Goal: Transaction & Acquisition: Purchase product/service

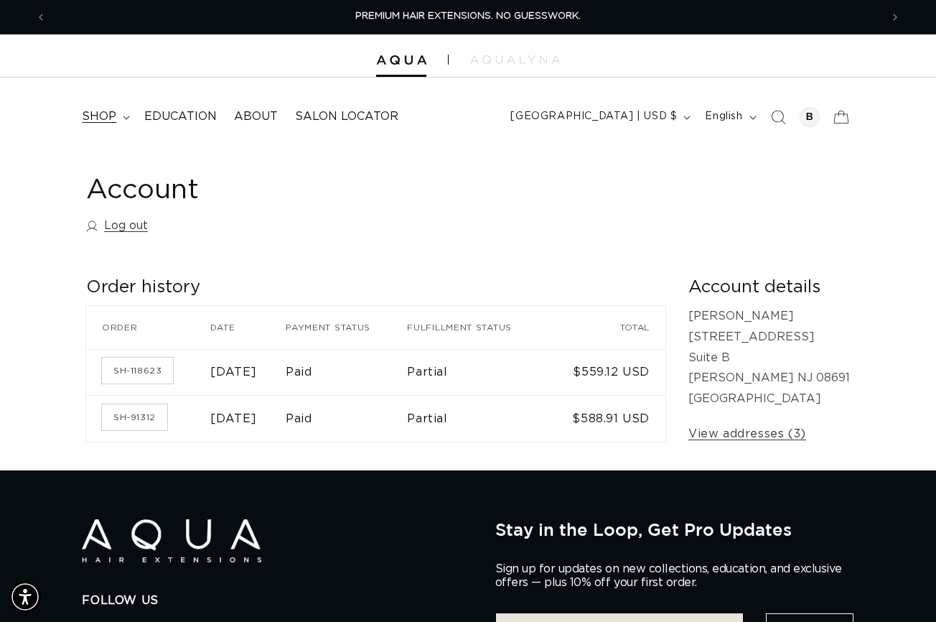
click at [115, 118] on span "shop" at bounding box center [99, 116] width 34 height 15
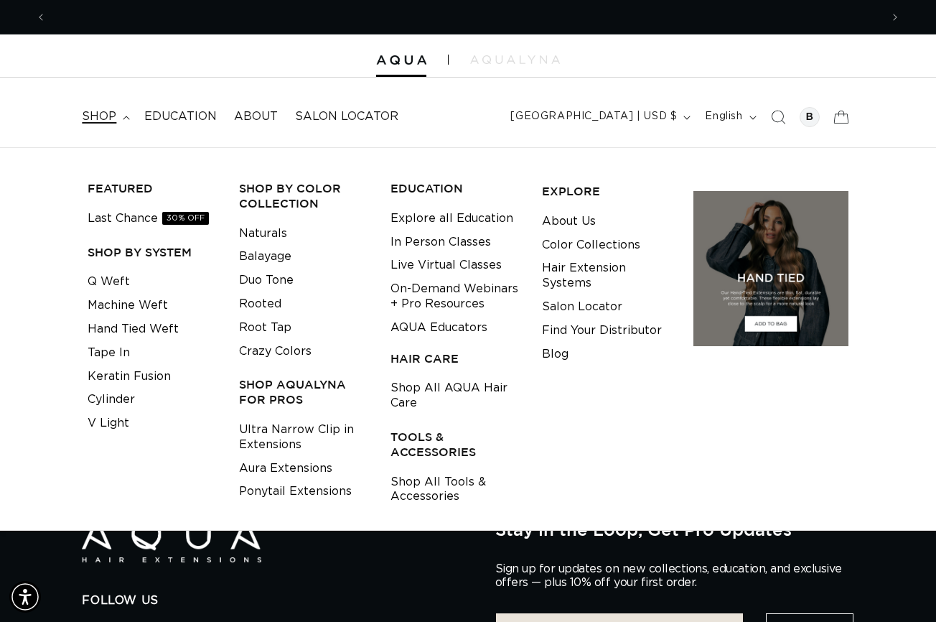
scroll to position [0, 1669]
click at [118, 309] on link "Machine Weft" at bounding box center [128, 306] width 80 height 24
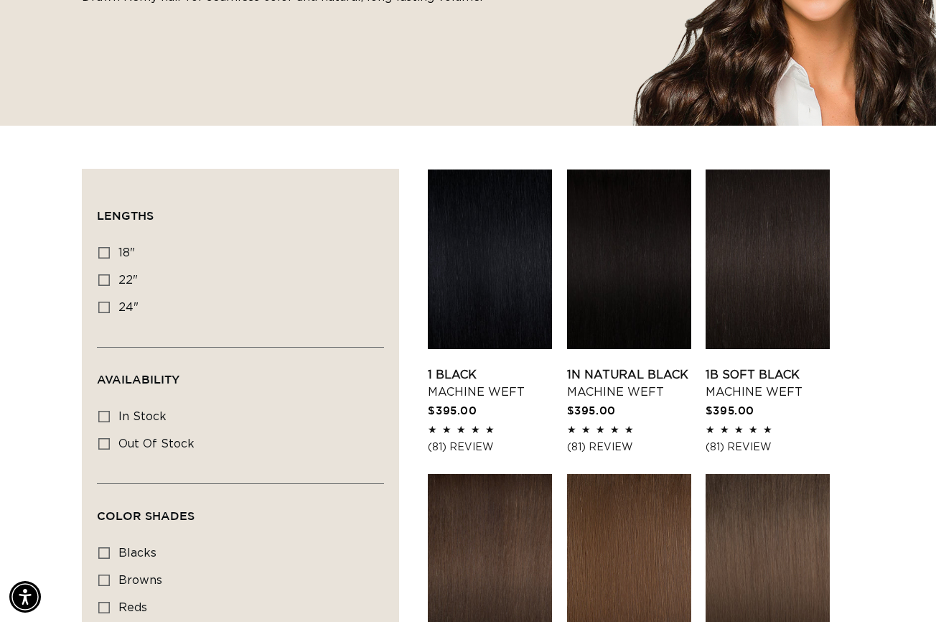
scroll to position [0, 834]
click at [107, 283] on icon at bounding box center [103, 279] width 11 height 11
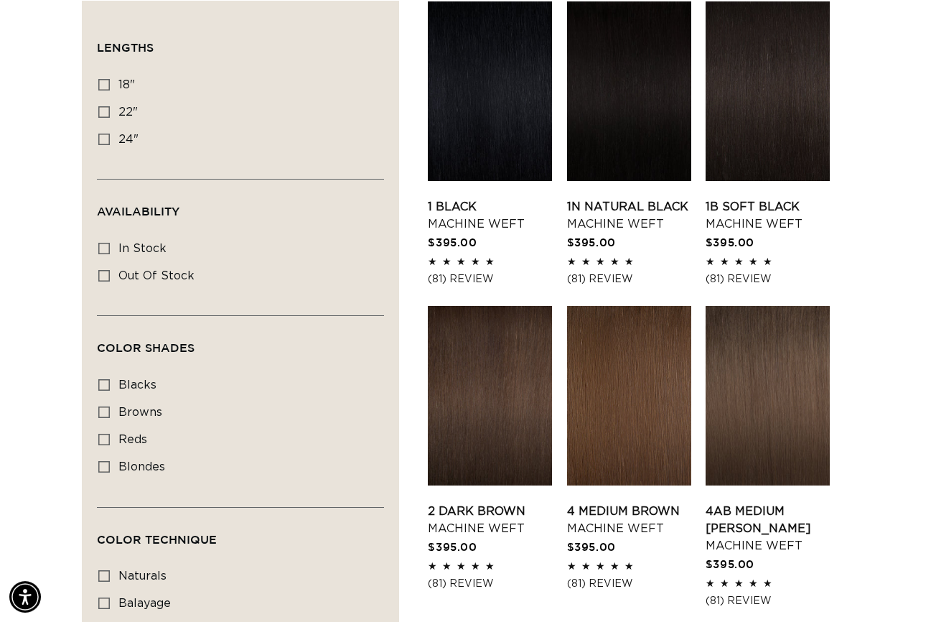
scroll to position [287, 0]
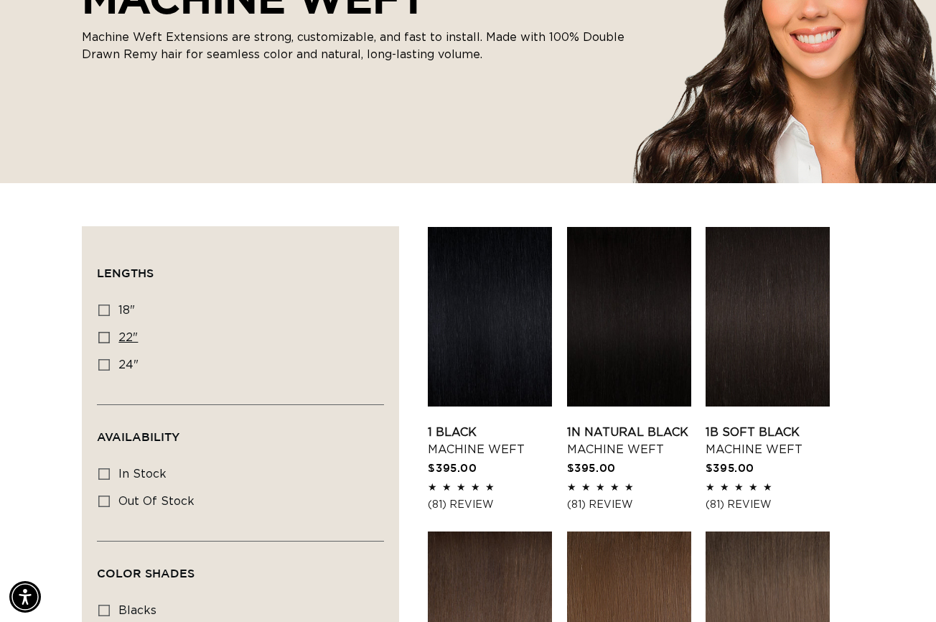
click at [108, 341] on icon at bounding box center [103, 337] width 11 height 11
click at [108, 341] on input "22" 22" (33 products)" at bounding box center [103, 337] width 11 height 11
checkbox input "true"
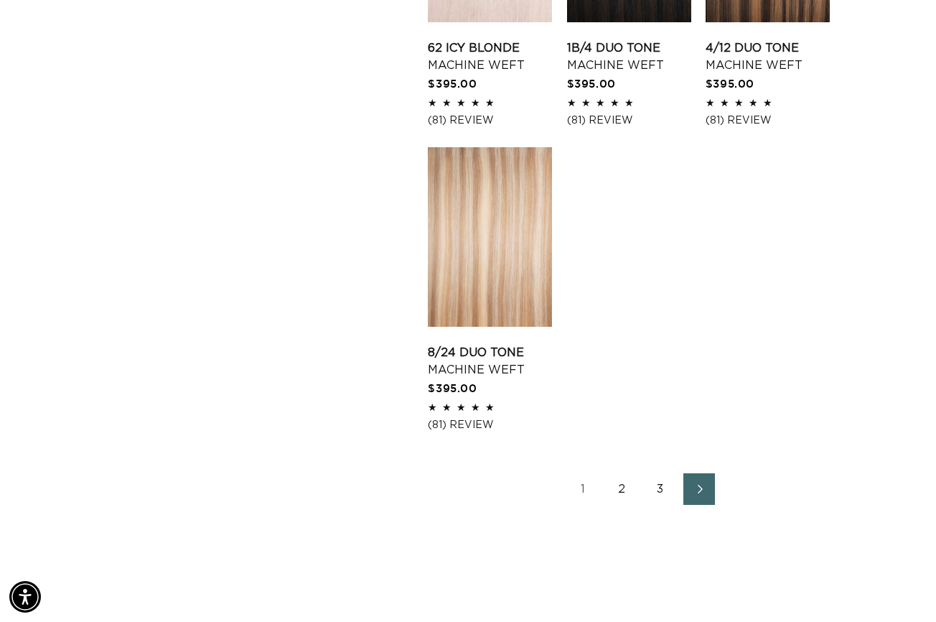
click at [620, 505] on link "2" at bounding box center [622, 489] width 32 height 32
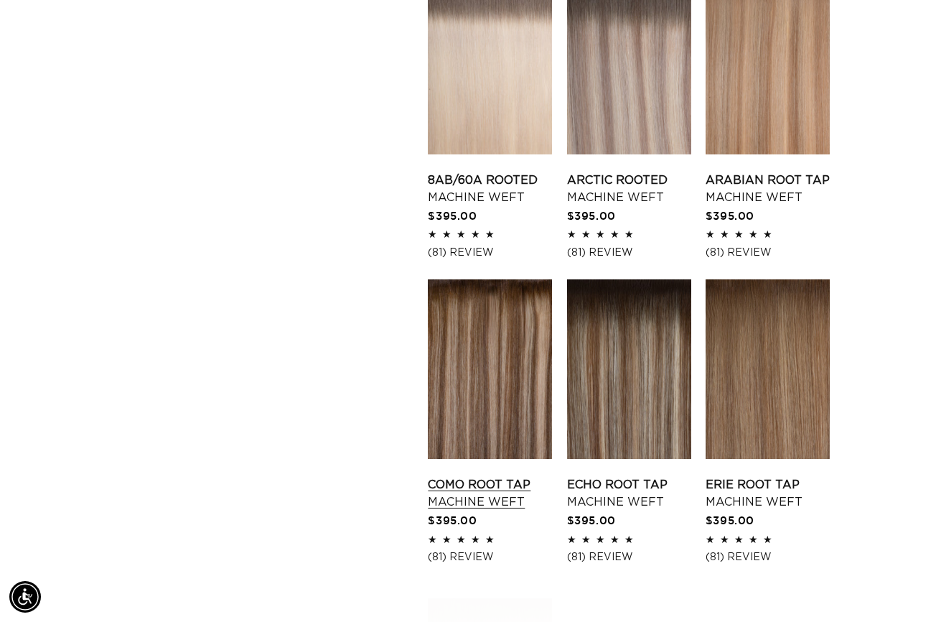
scroll to position [0, 834]
drag, startPoint x: 480, startPoint y: 393, endPoint x: 479, endPoint y: 402, distance: 8.6
click at [480, 476] on link "Como Root Tap Machine Weft" at bounding box center [490, 493] width 124 height 34
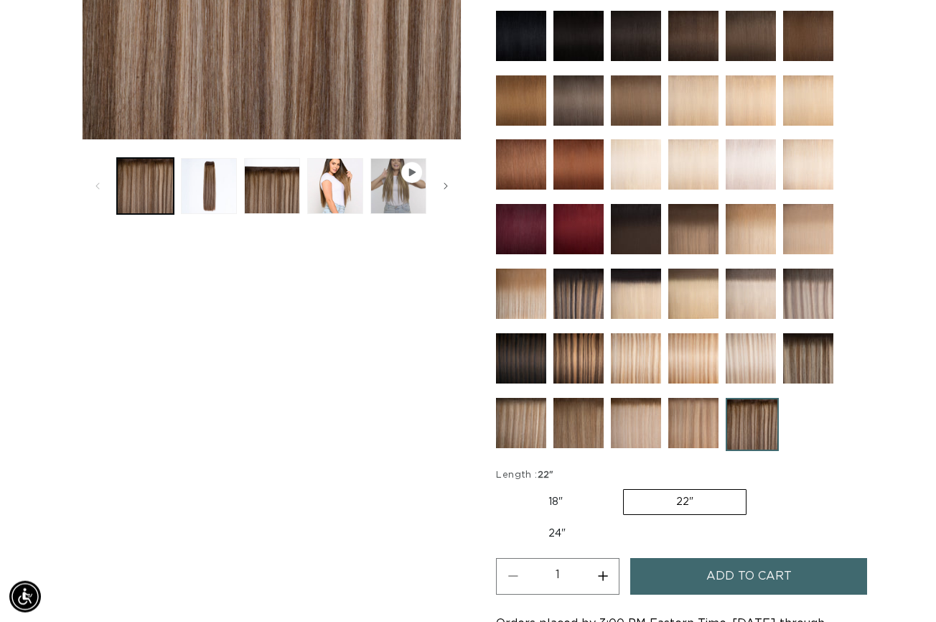
scroll to position [574, 0]
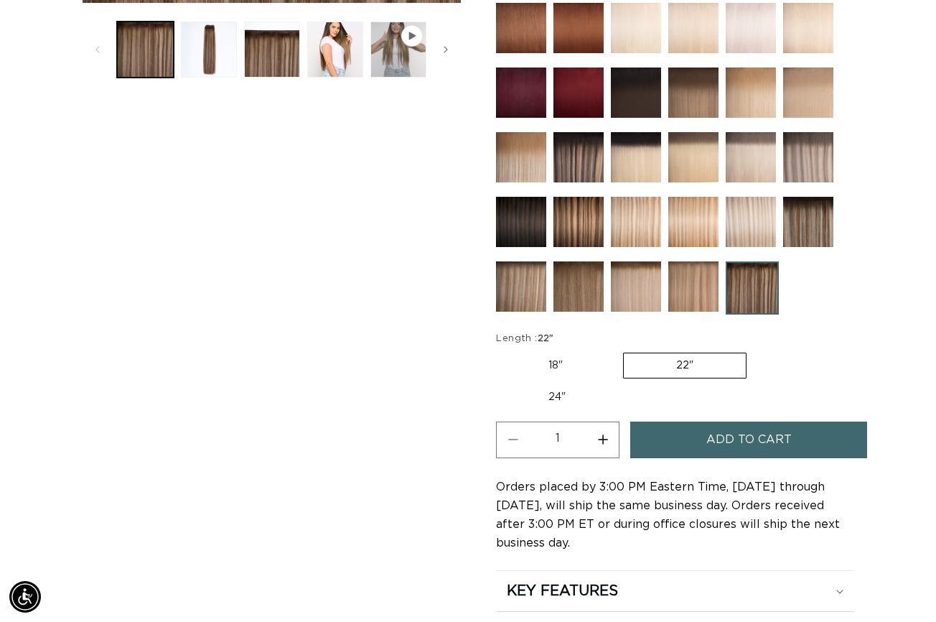
click at [710, 435] on span "Add to cart" at bounding box center [749, 439] width 85 height 37
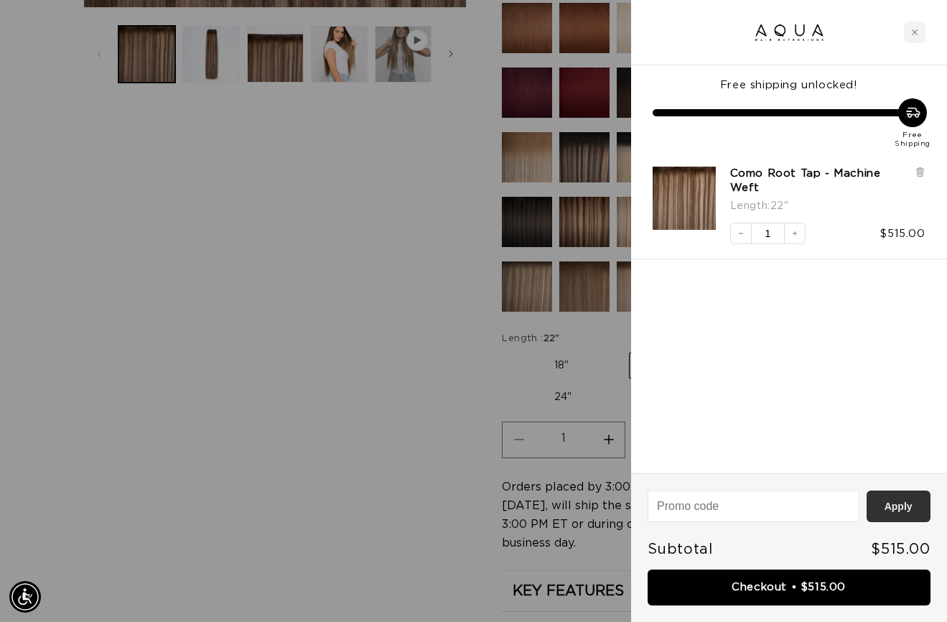
scroll to position [0, 0]
click at [825, 585] on link "Checkout • $515.00" at bounding box center [789, 587] width 283 height 37
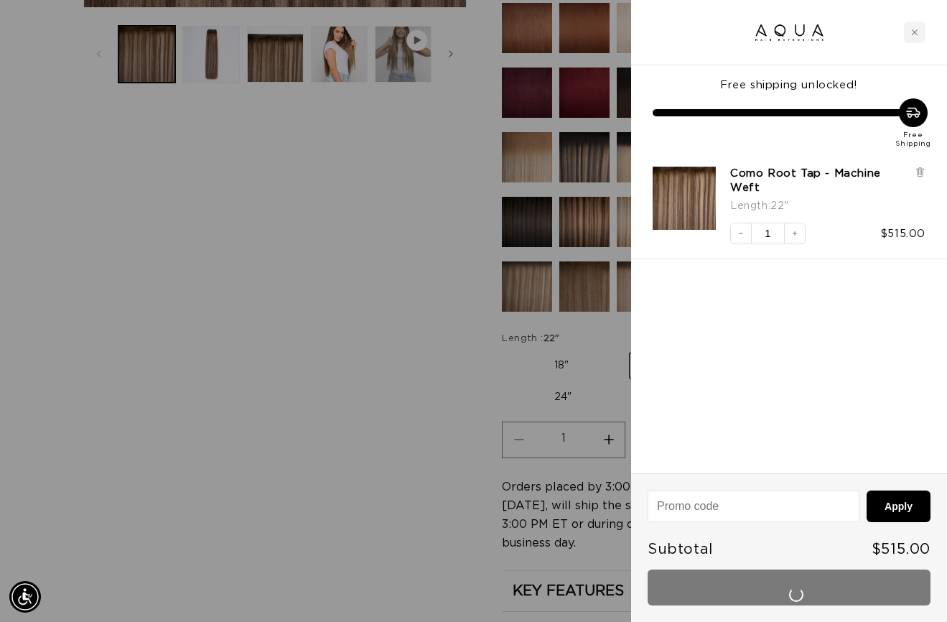
scroll to position [0, 845]
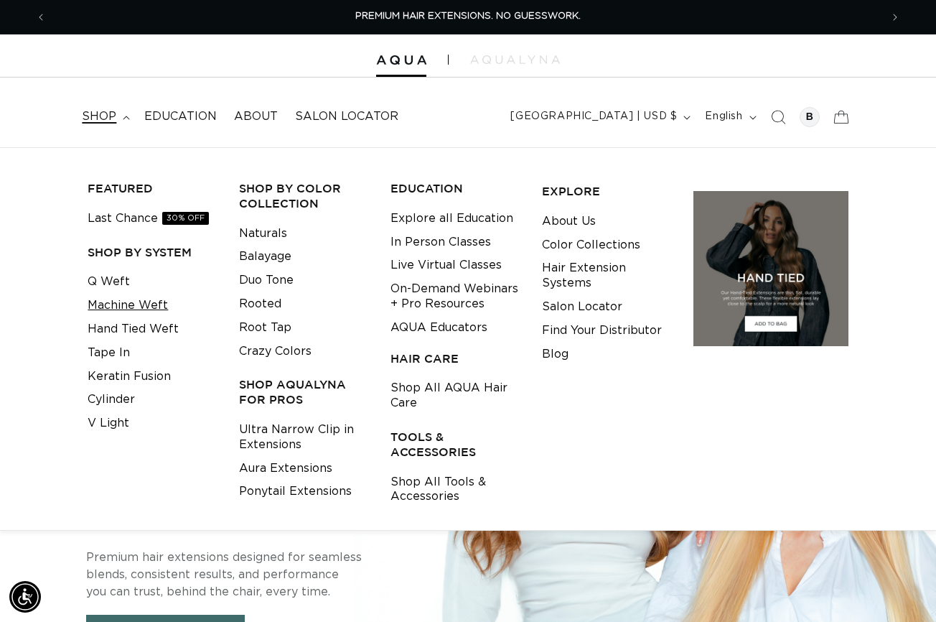
click at [127, 308] on link "Machine Weft" at bounding box center [128, 306] width 80 height 24
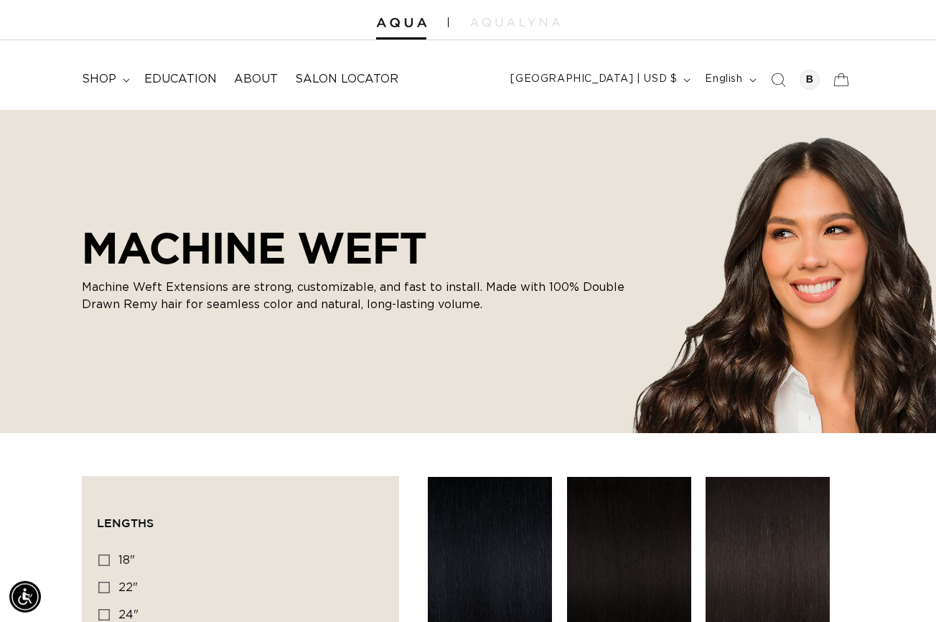
scroll to position [241, 0]
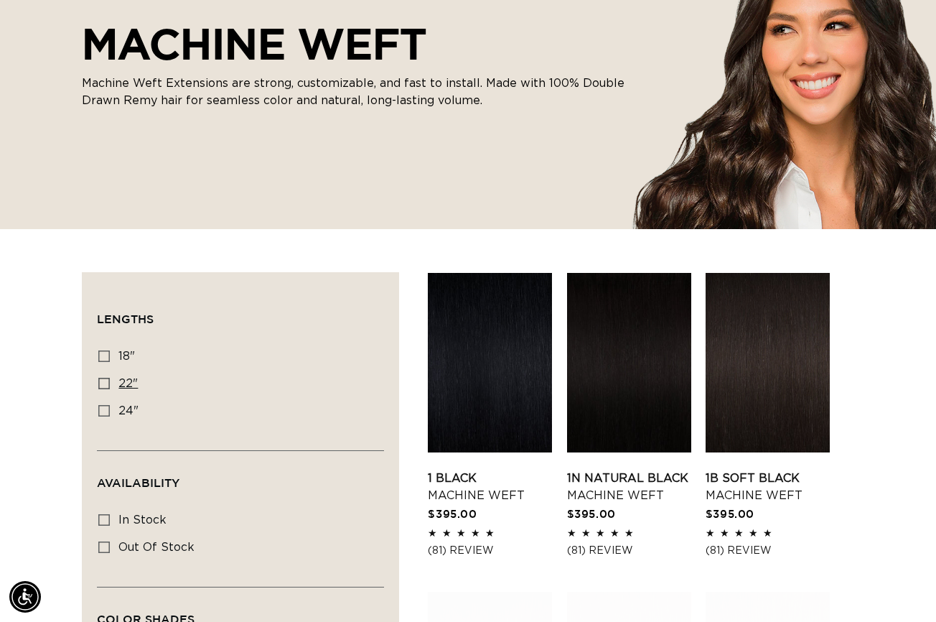
click at [102, 388] on icon at bounding box center [103, 383] width 11 height 11
click at [102, 388] on input "22" 22" (33 products)" at bounding box center [103, 383] width 11 height 11
checkbox input "true"
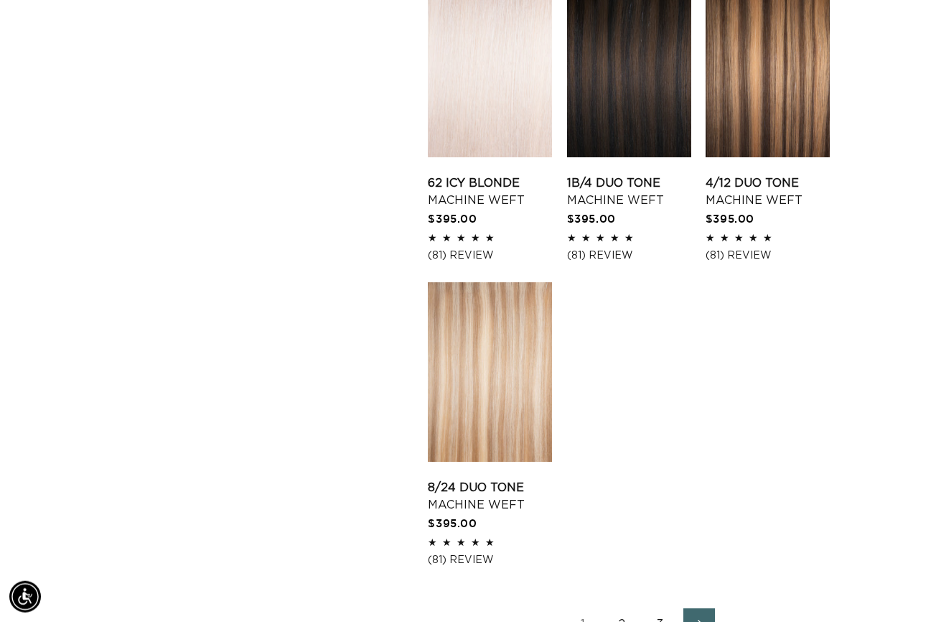
scroll to position [2036, 0]
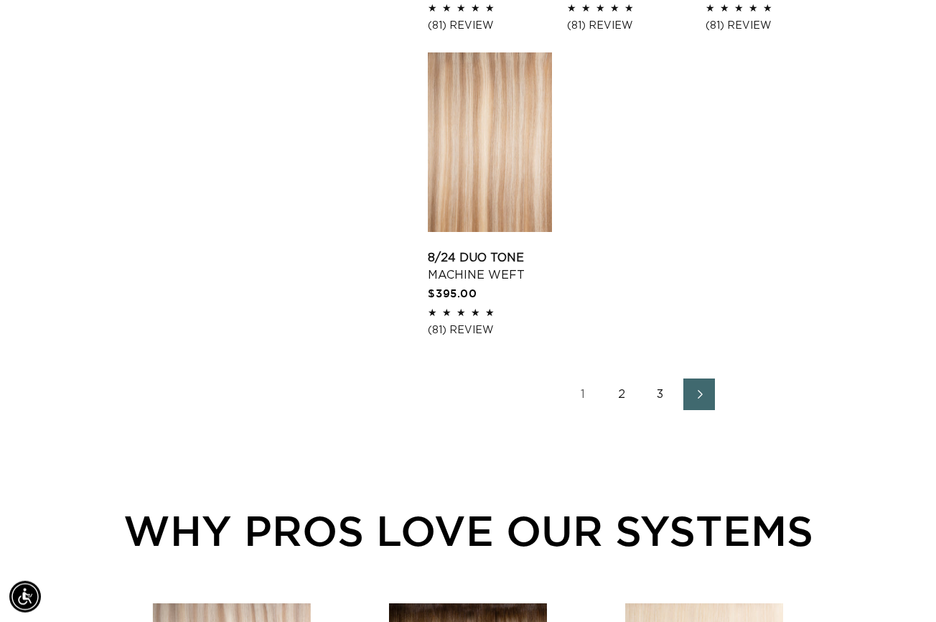
click at [630, 410] on link "2" at bounding box center [622, 394] width 32 height 32
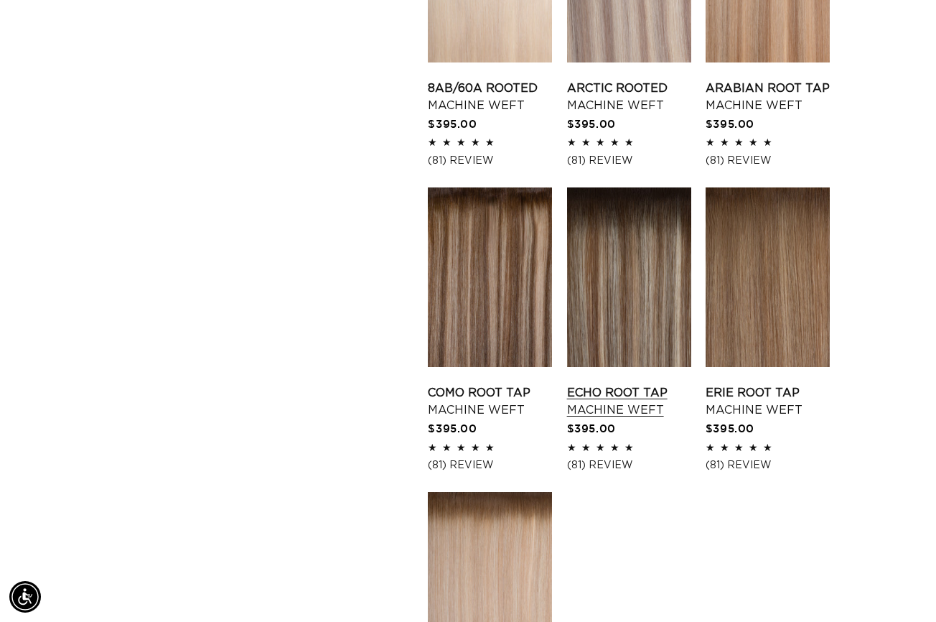
scroll to position [0, 1669]
click at [653, 384] on link "Echo Root Tap Machine Weft" at bounding box center [629, 401] width 124 height 34
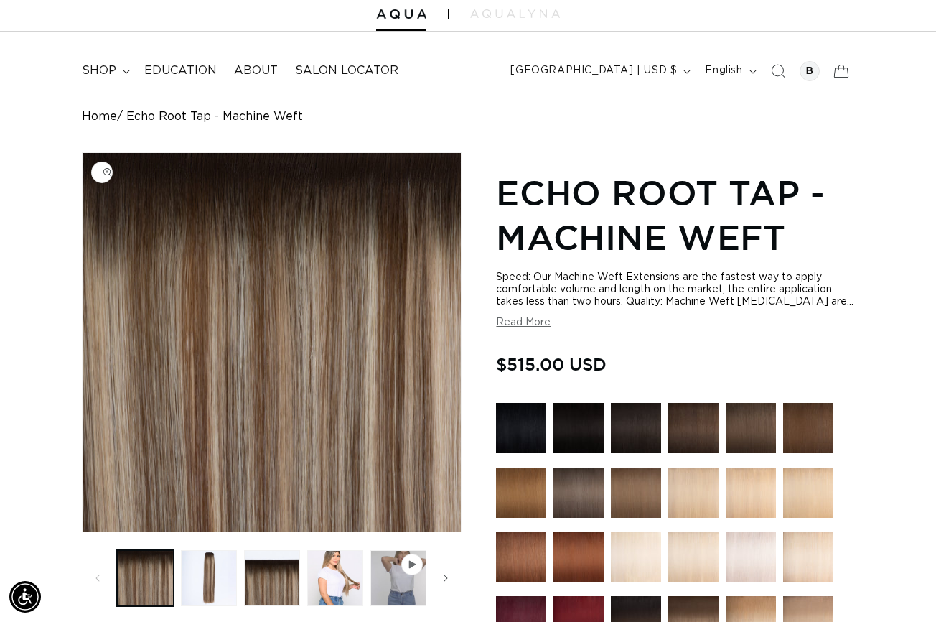
scroll to position [34, 0]
